Goal: Transaction & Acquisition: Purchase product/service

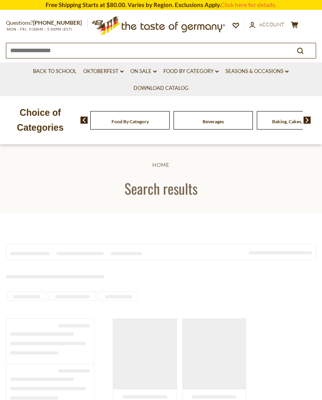
type input "*********"
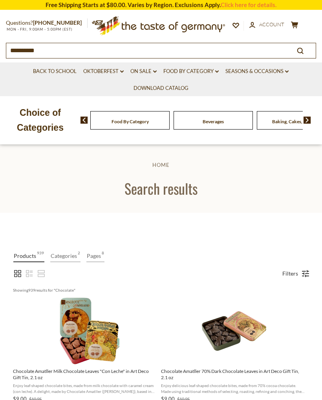
click at [300, 272] on link "Filters" at bounding box center [291, 273] width 24 height 13
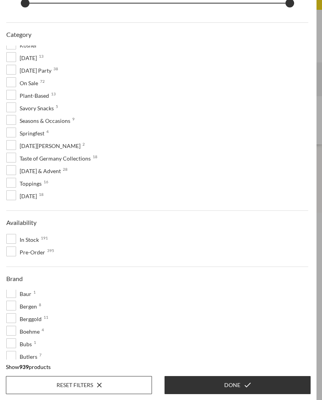
scroll to position [232, 0]
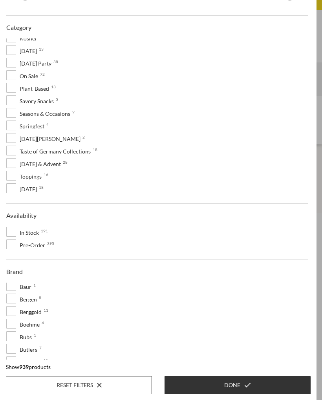
click at [34, 234] on span "In Stock 191" at bounding box center [24, 232] width 37 height 9
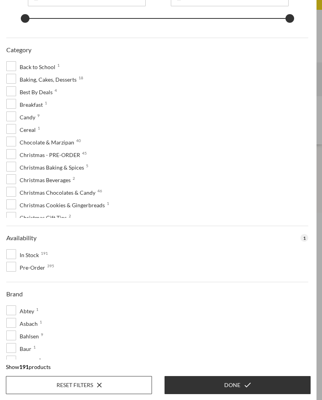
click at [209, 387] on button "Done" at bounding box center [238, 385] width 146 height 18
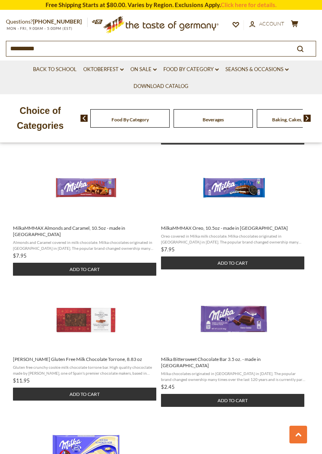
scroll to position [880, 0]
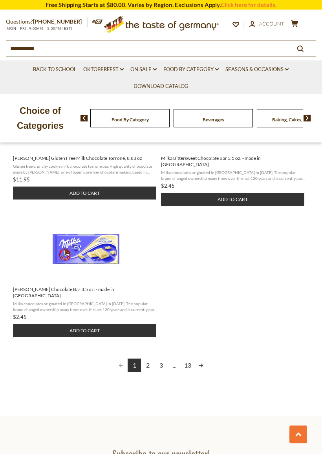
click at [202, 359] on link "Next page" at bounding box center [201, 365] width 13 height 13
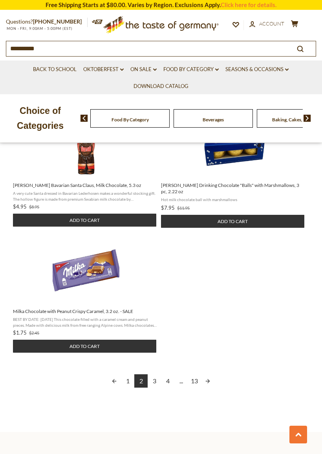
scroll to position [949, 0]
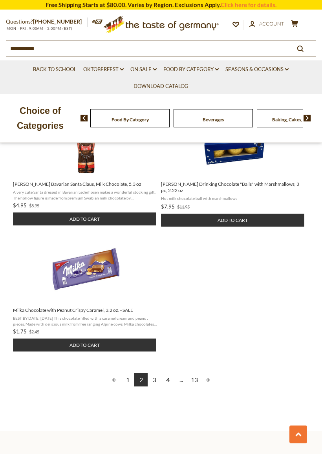
click at [206, 383] on link "Next page" at bounding box center [207, 380] width 13 height 13
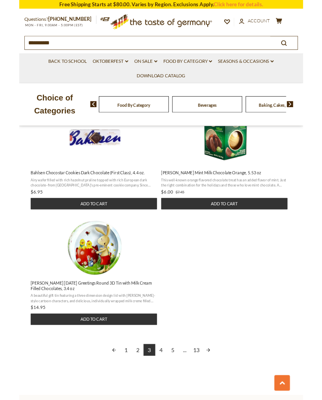
scroll to position [954, 0]
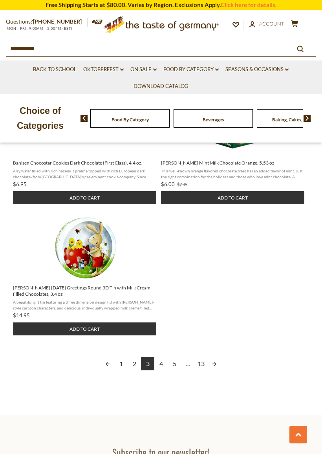
click at [215, 364] on link "Next page" at bounding box center [214, 363] width 13 height 13
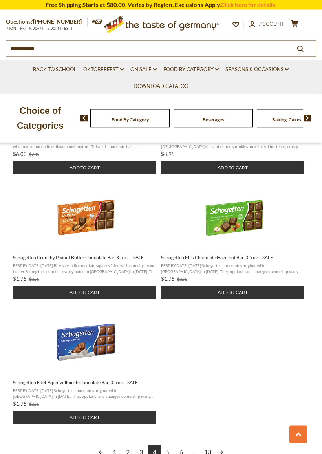
scroll to position [878, 0]
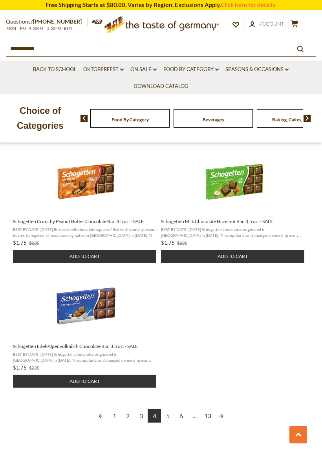
click at [222, 400] on link "Next page" at bounding box center [221, 415] width 13 height 13
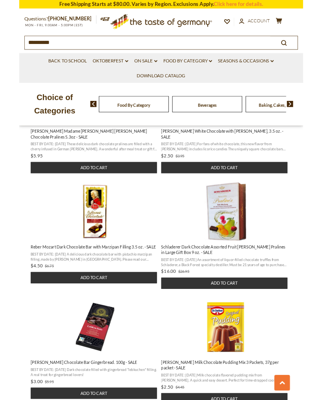
scroll to position [732, 0]
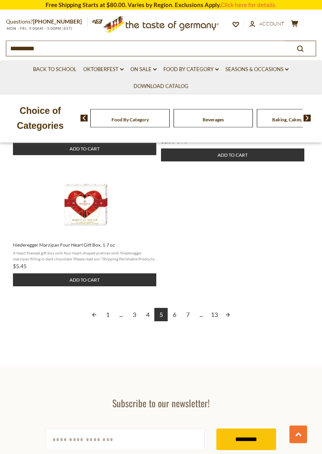
click at [225, 320] on link "Next page" at bounding box center [227, 314] width 13 height 13
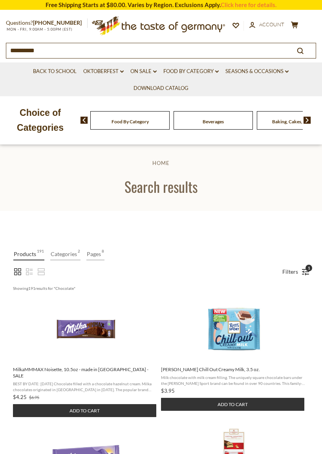
click at [221, 373] on span "[PERSON_NAME] Chill Out Creamy Milk, 3.5 oz." at bounding box center [233, 370] width 144 height 6
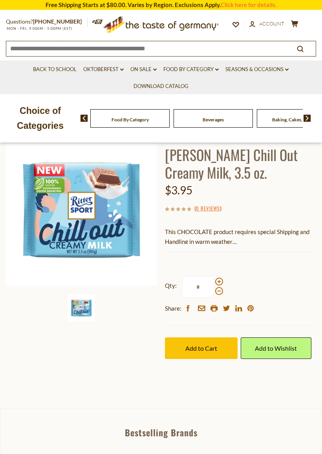
scroll to position [50, 0]
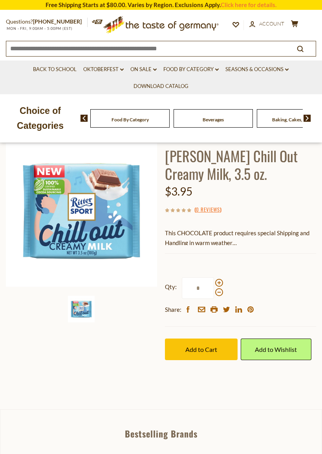
click at [210, 351] on span "Add to Cart" at bounding box center [201, 349] width 32 height 7
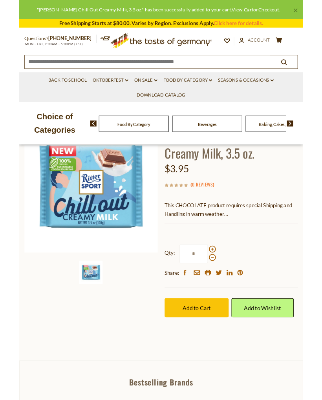
scroll to position [0, 0]
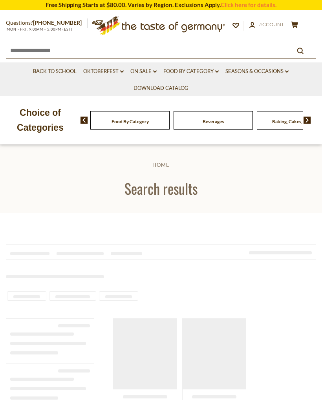
type input "*********"
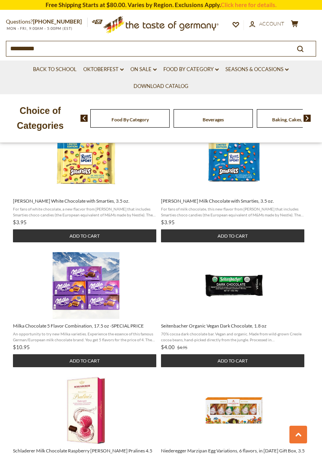
scroll to position [685, 0]
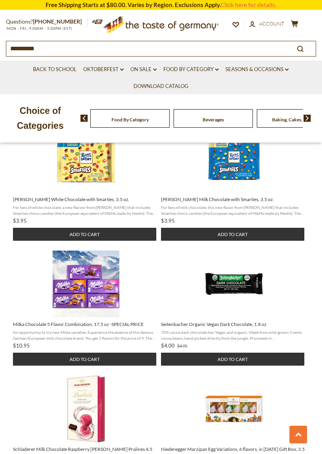
click at [129, 353] on button "Add to cart" at bounding box center [84, 359] width 143 height 13
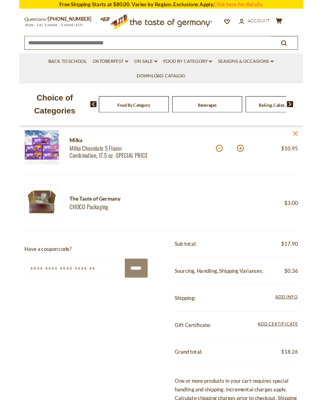
scroll to position [167, 0]
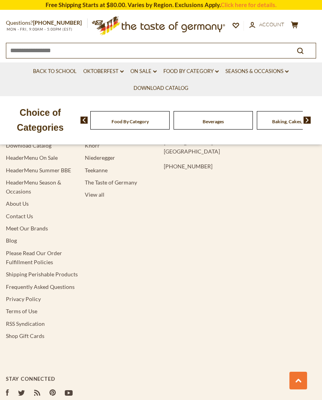
type input "*********"
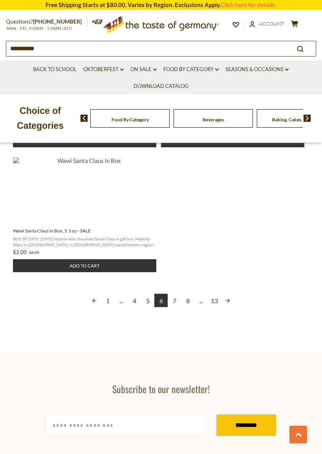
click at [229, 294] on link "Next page" at bounding box center [227, 300] width 13 height 13
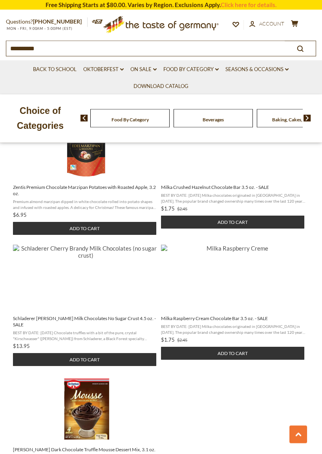
scroll to position [813, 0]
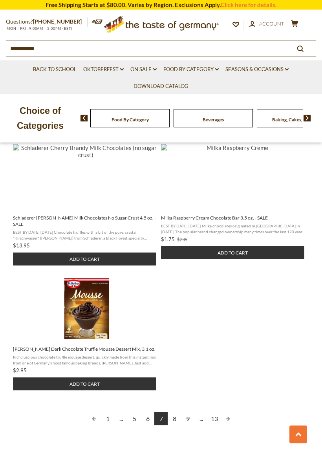
click at [228, 400] on link "Next page" at bounding box center [227, 419] width 13 height 13
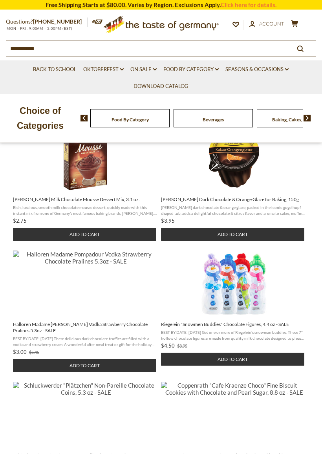
scroll to position [180, 0]
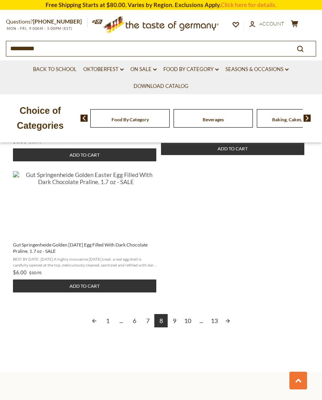
click at [228, 325] on link "Next page" at bounding box center [227, 320] width 13 height 13
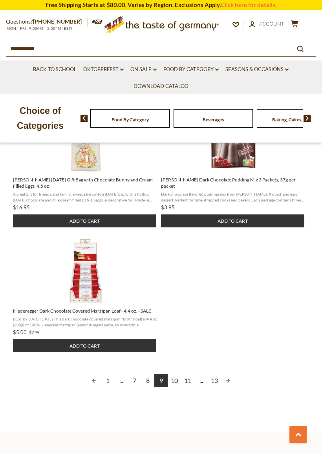
scroll to position [983, 0]
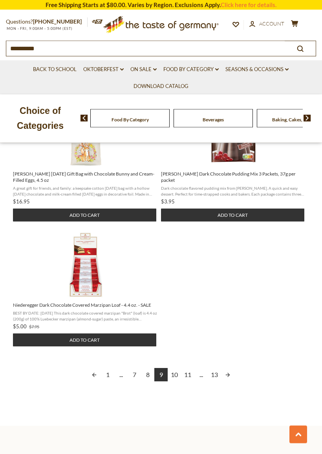
click at [229, 369] on link "Next page" at bounding box center [227, 375] width 13 height 13
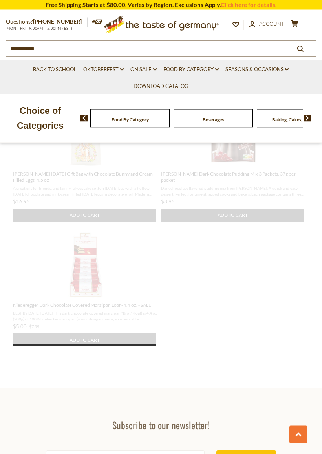
scroll to position [476, 0]
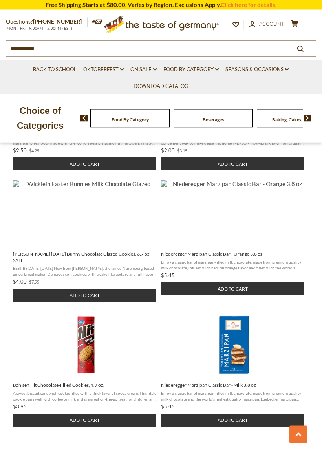
scroll to position [509, 0]
click at [233, 400] on button "Add to cart" at bounding box center [232, 420] width 143 height 13
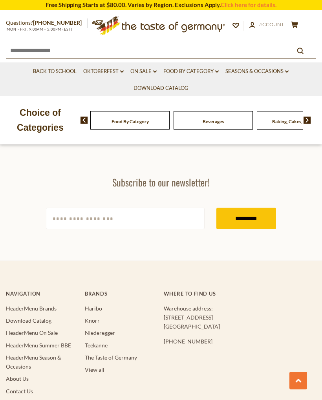
type input "*********"
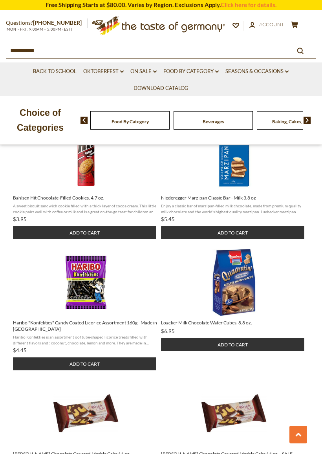
scroll to position [701, 0]
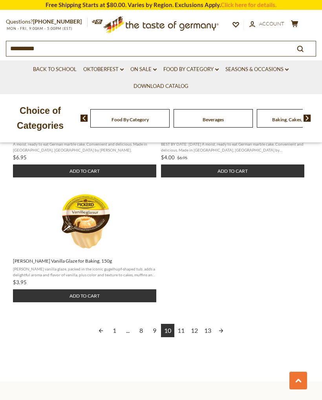
click at [222, 324] on link "Next page" at bounding box center [221, 330] width 13 height 13
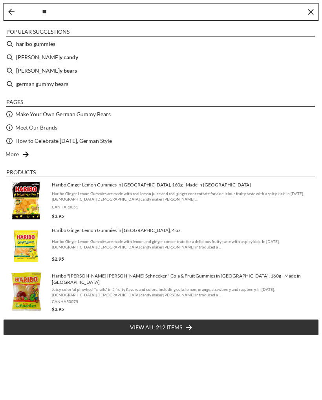
type input "*"
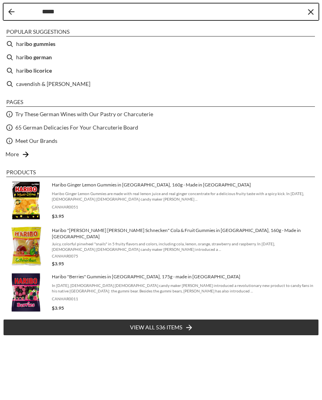
type input "******"
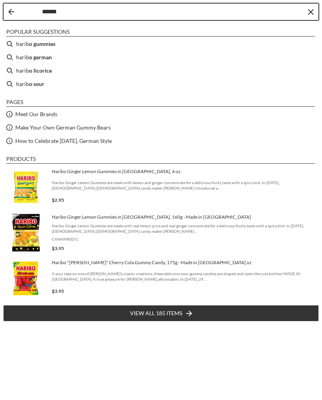
type input "******"
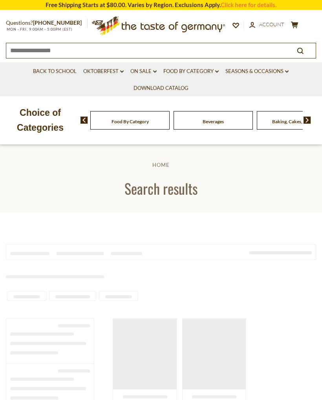
type input "******"
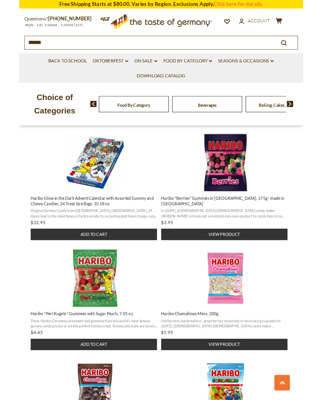
scroll to position [663, 0]
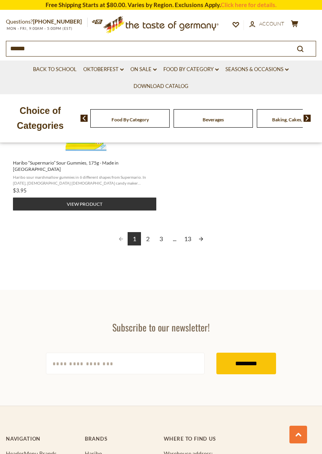
click at [203, 232] on link "Next page" at bounding box center [201, 238] width 13 height 13
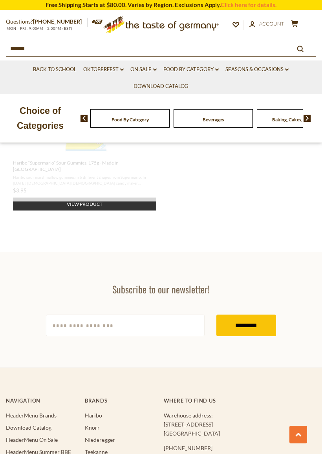
scroll to position [622, 0]
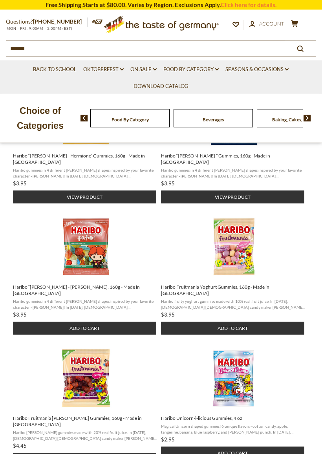
scroll to position [214, 0]
click at [260, 322] on button "Add to cart" at bounding box center [232, 328] width 143 height 13
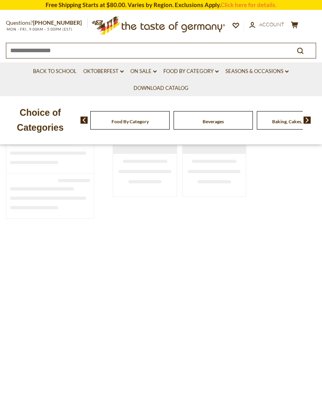
type input "******"
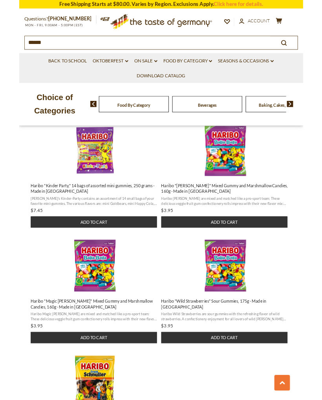
scroll to position [807, 0]
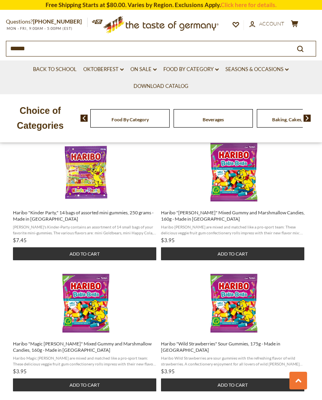
click at [294, 28] on button "cart $27.3" at bounding box center [295, 25] width 10 height 10
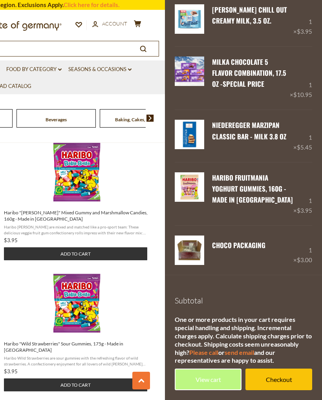
scroll to position [46, 0]
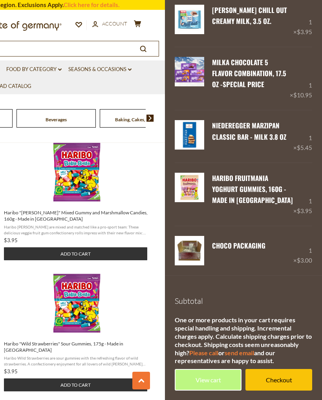
click at [308, 254] on div "1 × $3.00" at bounding box center [303, 250] width 19 height 29
click at [311, 254] on div "1 × $3.00" at bounding box center [303, 250] width 19 height 29
click at [271, 380] on link "Checkout" at bounding box center [279, 380] width 67 height 22
